Goal: Task Accomplishment & Management: Use online tool/utility

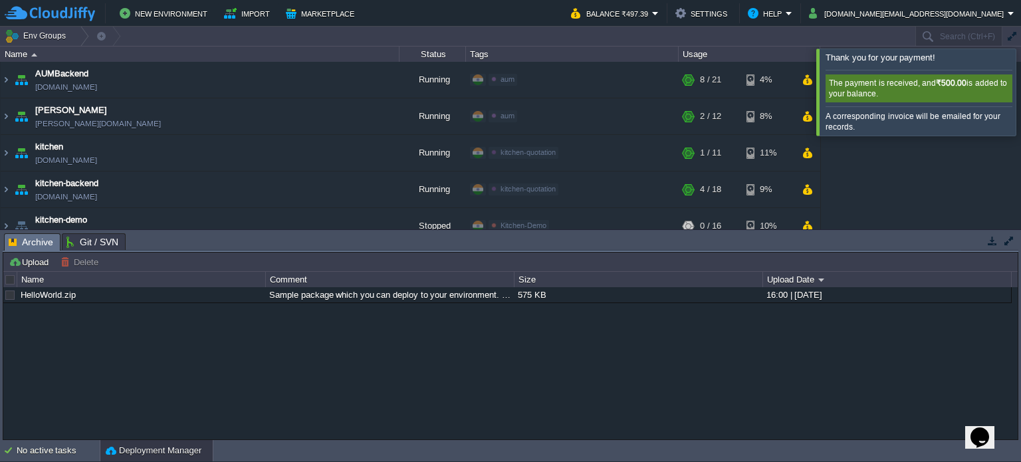
click at [1007, 241] on button "button" at bounding box center [1009, 241] width 12 height 12
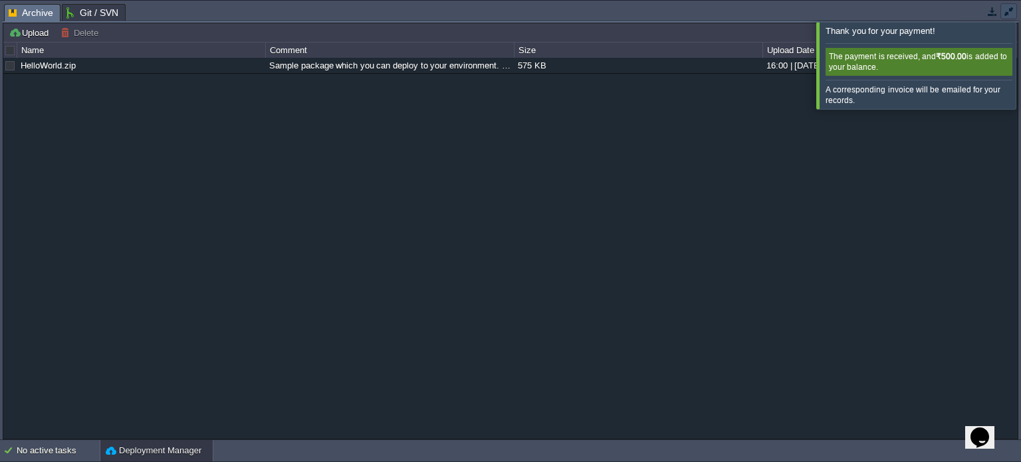
click at [1010, 9] on button "button" at bounding box center [1009, 11] width 12 height 12
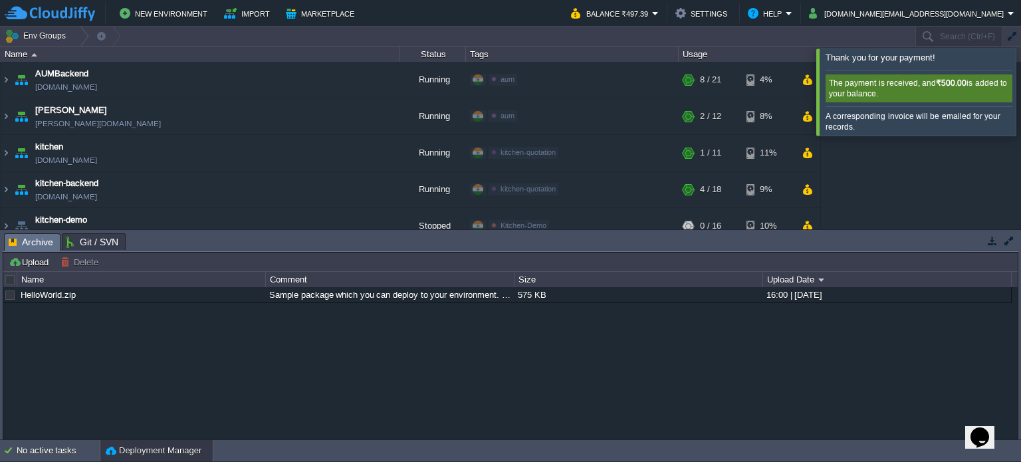
click at [991, 241] on button "button" at bounding box center [993, 241] width 12 height 12
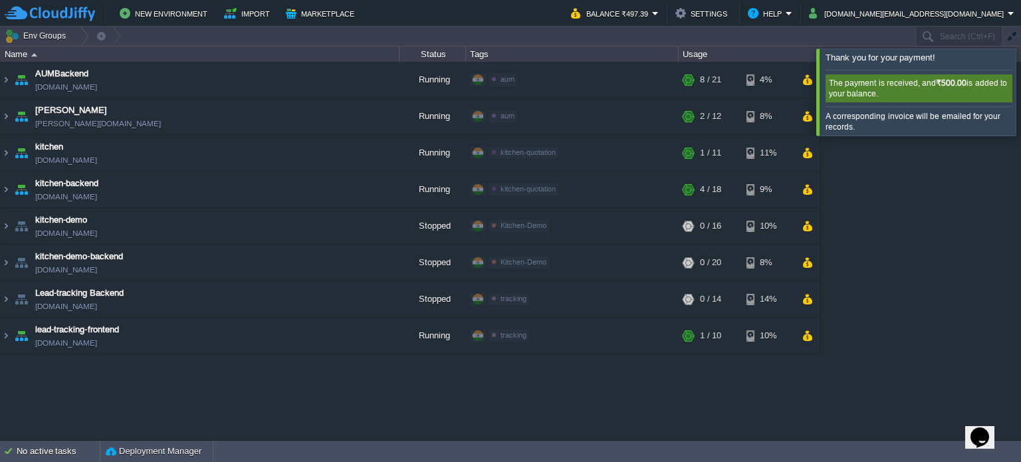
click at [1020, 94] on div at bounding box center [1037, 92] width 0 height 86
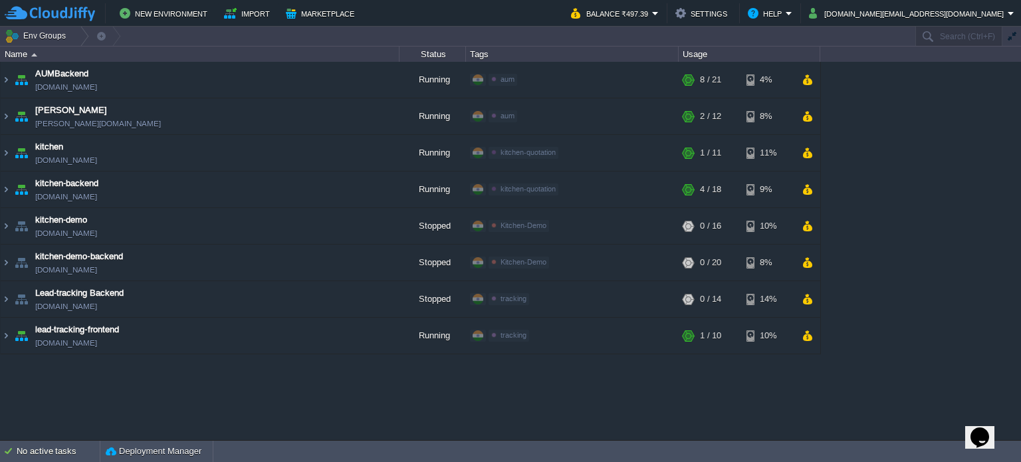
click at [351, 380] on div "AUMBackend [DOMAIN_NAME] Running aum Edit RAM 27% CPU 1% 8 / 21 4% aumtech [DOM…" at bounding box center [510, 251] width 1021 height 378
click at [807, 294] on button "button" at bounding box center [807, 299] width 11 height 12
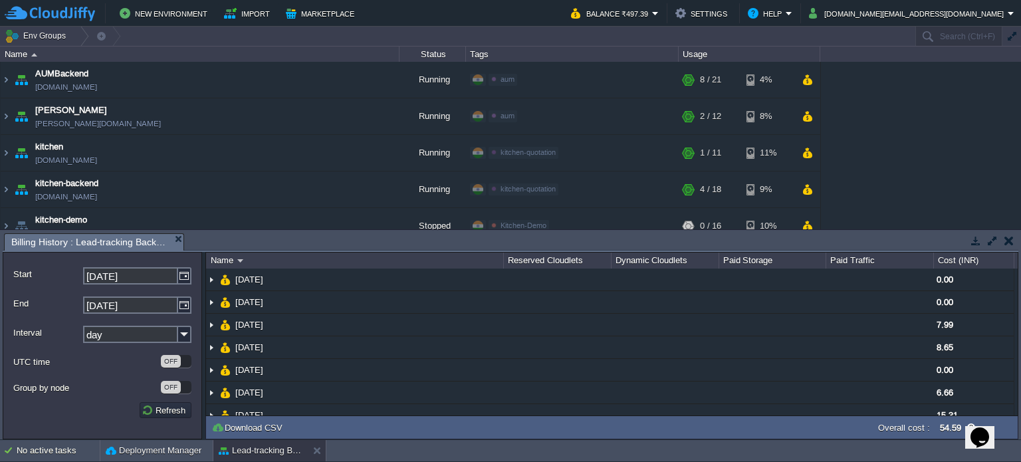
click at [1008, 247] on td at bounding box center [1008, 241] width 17 height 16
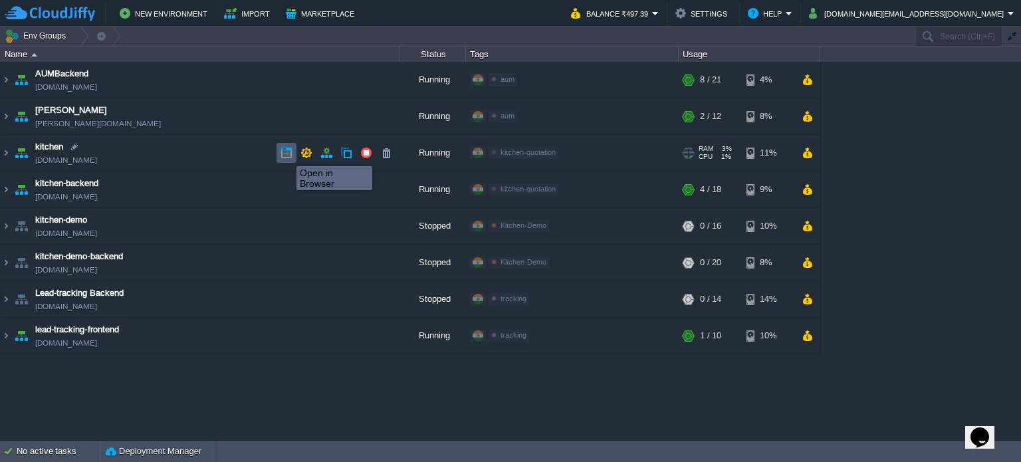
click at [287, 154] on button "button" at bounding box center [287, 153] width 12 height 12
click at [731, 398] on div "AUMBackend [DOMAIN_NAME] Running aum Edit RAM 27% CPU 1% 8 / 21 4% aumtech [DOM…" at bounding box center [510, 251] width 1021 height 378
click at [831, 402] on div "AUMBackend [DOMAIN_NAME] Running aum Edit RAM 27% CPU 1% 8 / 21 4% aumtech [DOM…" at bounding box center [510, 251] width 1021 height 378
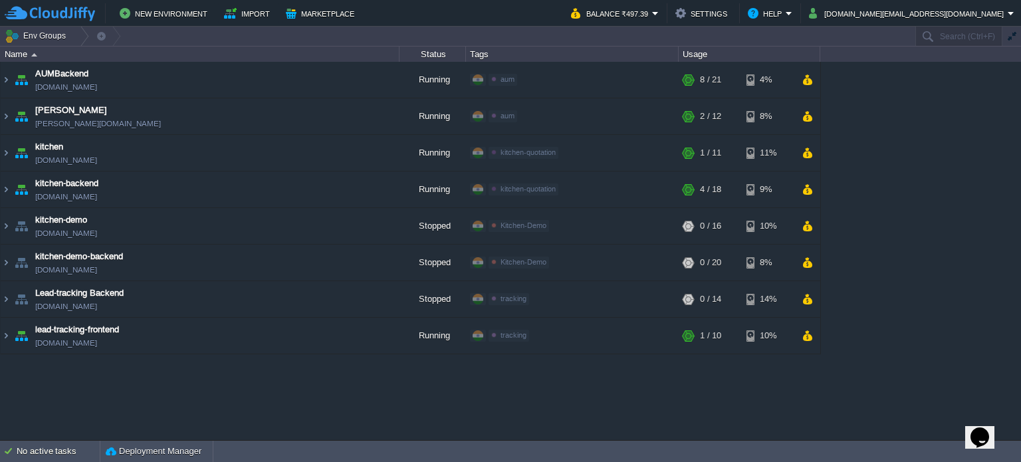
click at [186, 396] on div "AUMBackend [DOMAIN_NAME] Running aum Edit RAM 27% CPU 1% 8 / 21 4% aumtech [DOM…" at bounding box center [510, 251] width 1021 height 378
